Goal: Information Seeking & Learning: Learn about a topic

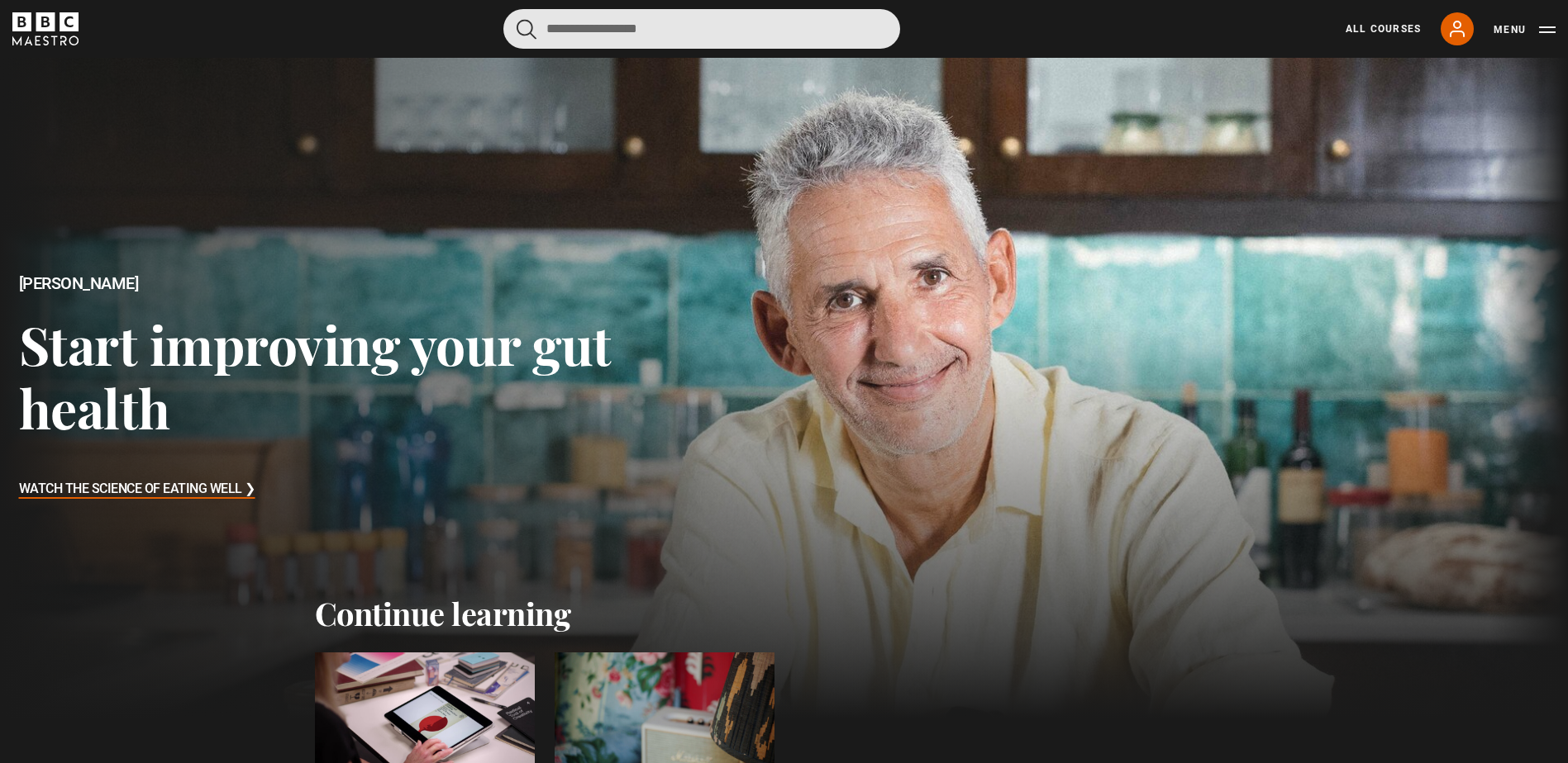
click at [579, 31] on input "Search" at bounding box center [702, 28] width 397 height 39
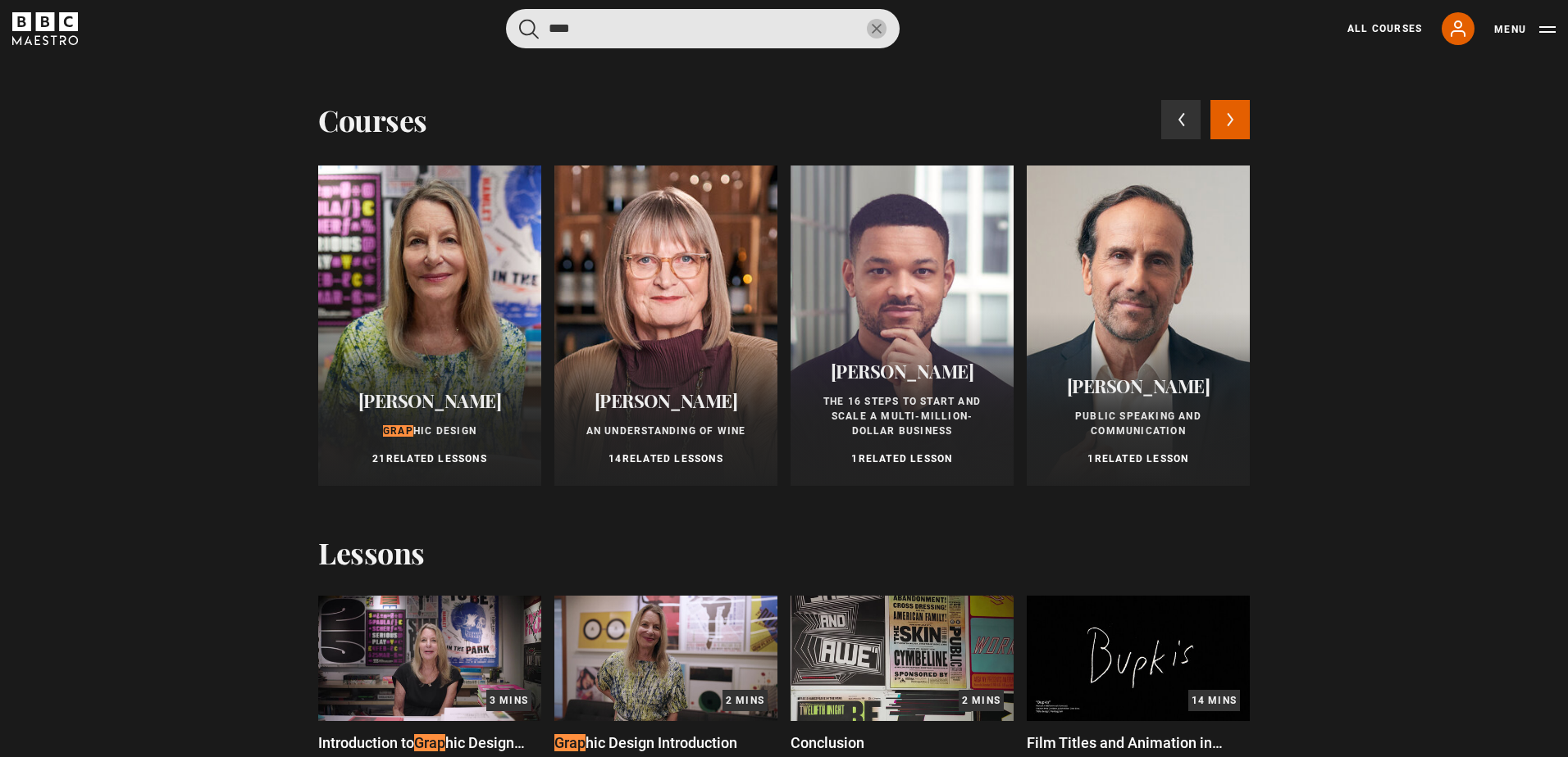
type input "****"
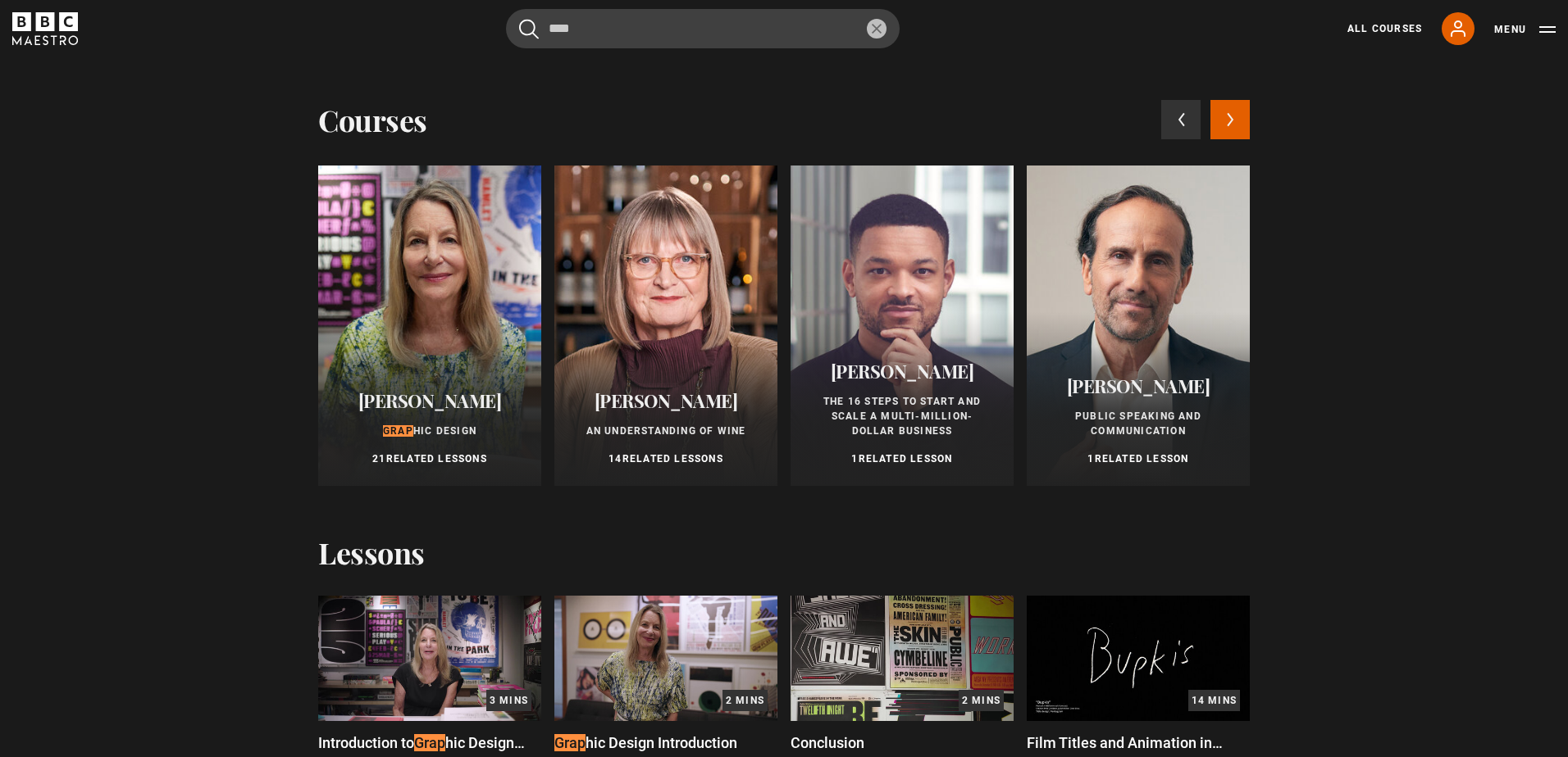
click at [408, 323] on div at bounding box center [429, 325] width 223 height 320
click at [436, 425] on span "hic Design" at bounding box center [444, 431] width 63 height 11
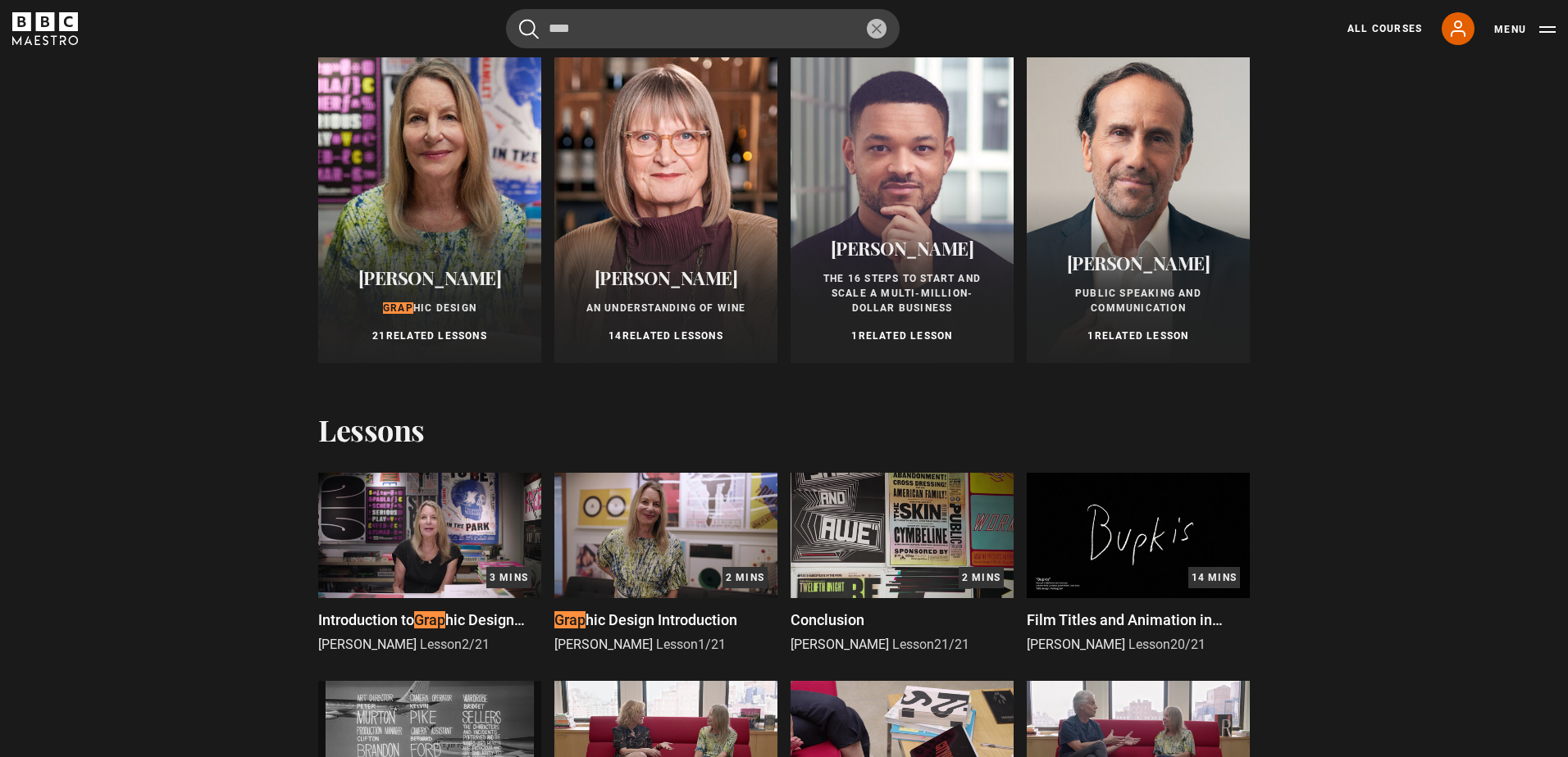
scroll to position [246, 0]
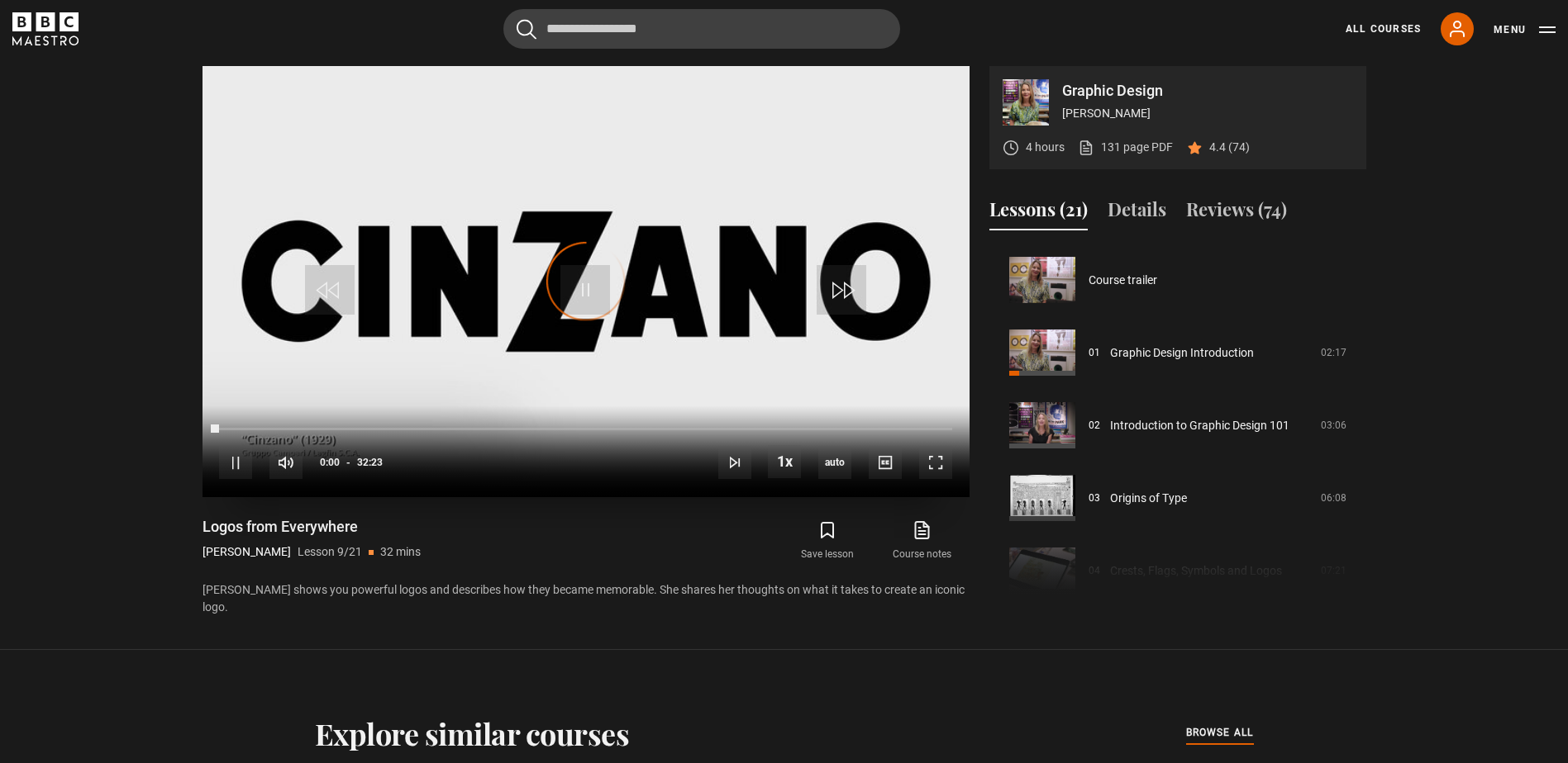
scroll to position [582, 0]
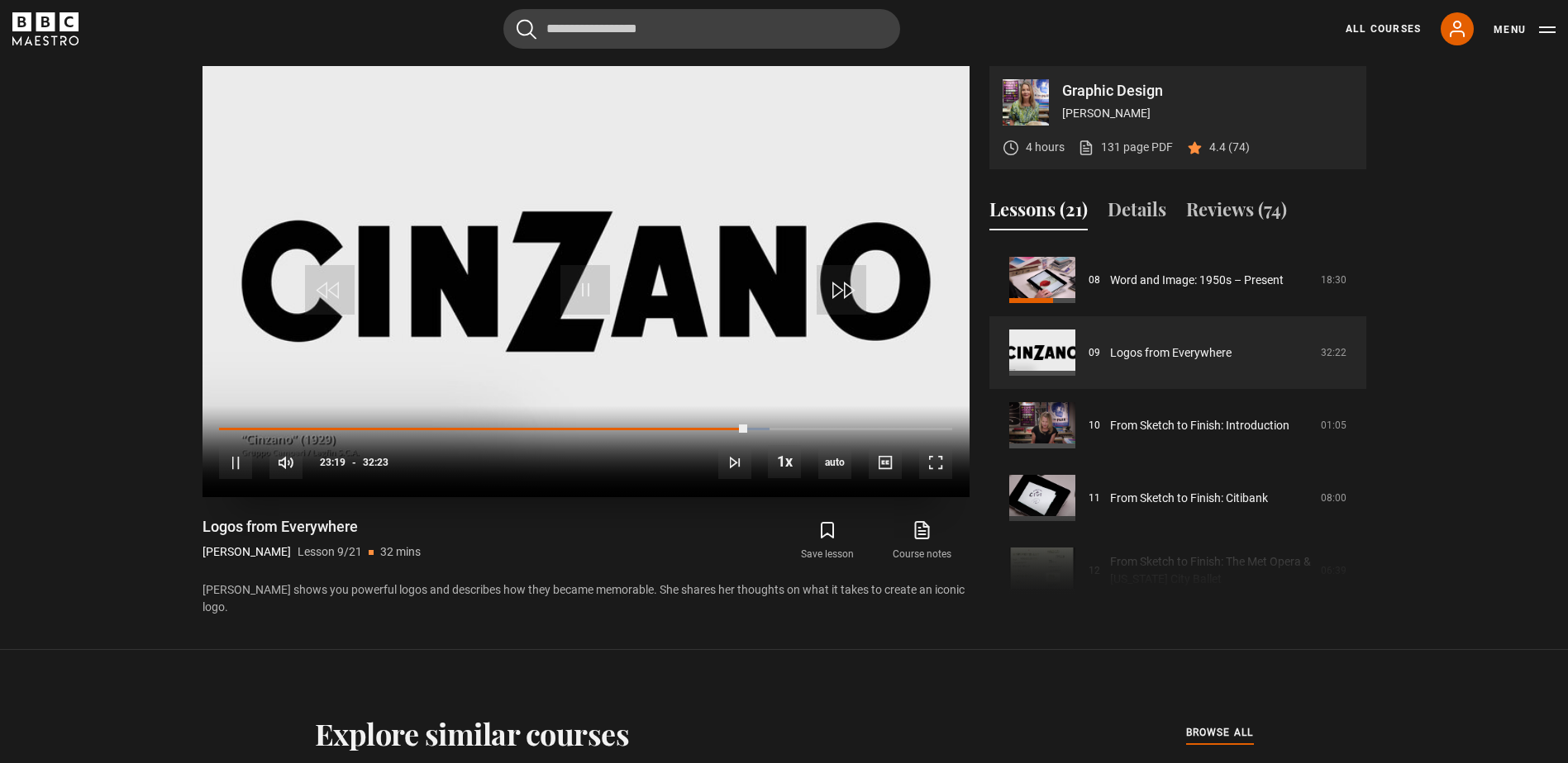
click at [624, 269] on video "Video Player" at bounding box center [586, 282] width 767 height 431
click at [647, 308] on video "Video Player" at bounding box center [586, 282] width 767 height 431
click at [602, 449] on div "10s Skip Back 10 seconds Pause 10s Skip Forward 10 seconds Loaded : 77.20% 15:2…" at bounding box center [586, 451] width 767 height 92
click at [533, 408] on div "10s Skip Back 10 seconds Pause 10s Skip Forward 10 seconds Loaded : 77.20% 14:2…" at bounding box center [586, 451] width 767 height 92
click at [559, 308] on video "Video Player" at bounding box center [586, 282] width 767 height 431
